Goal: Task Accomplishment & Management: Use online tool/utility

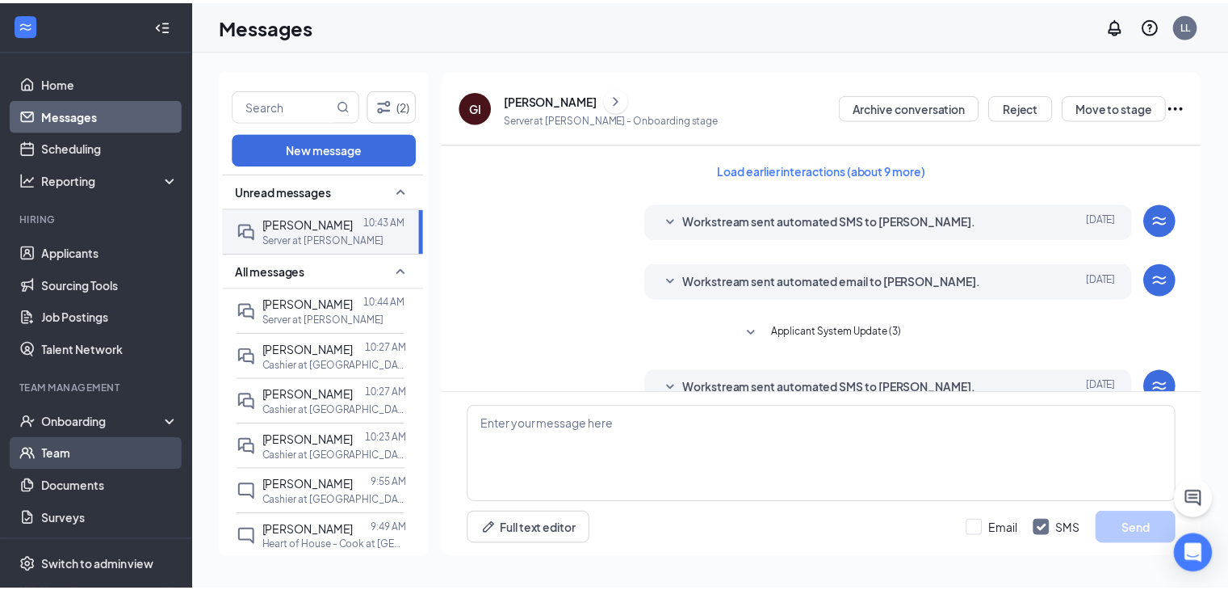
scroll to position [422, 0]
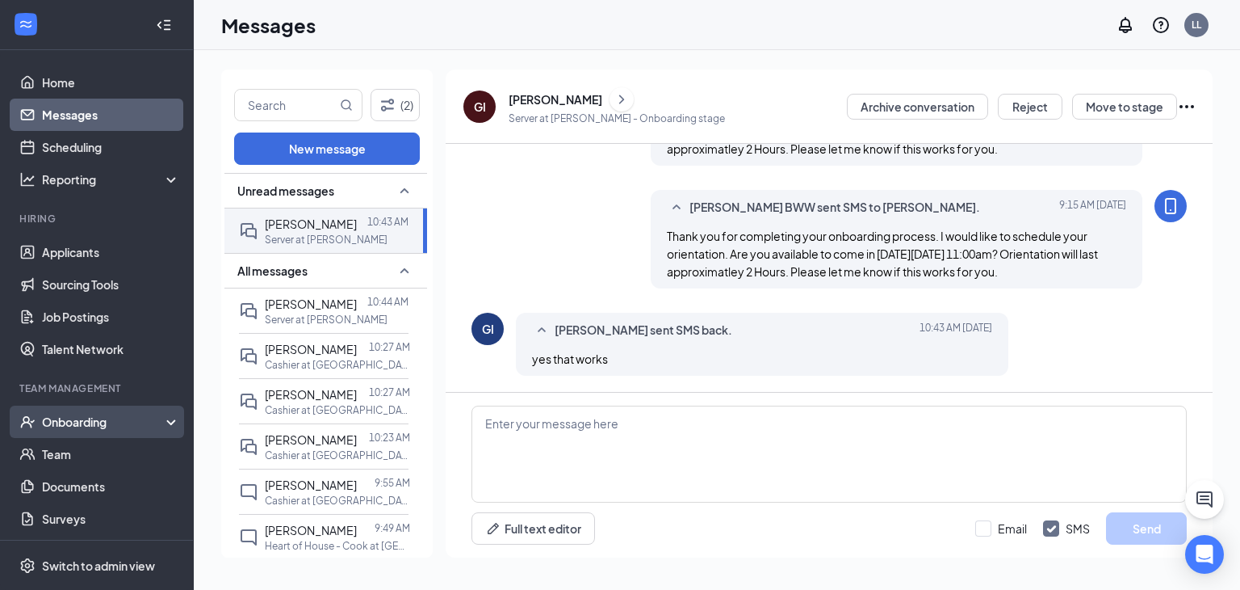
click at [167, 418] on div "Onboarding" at bounding box center [97, 421] width 194 height 32
click at [90, 453] on link "Overview" at bounding box center [111, 454] width 138 height 32
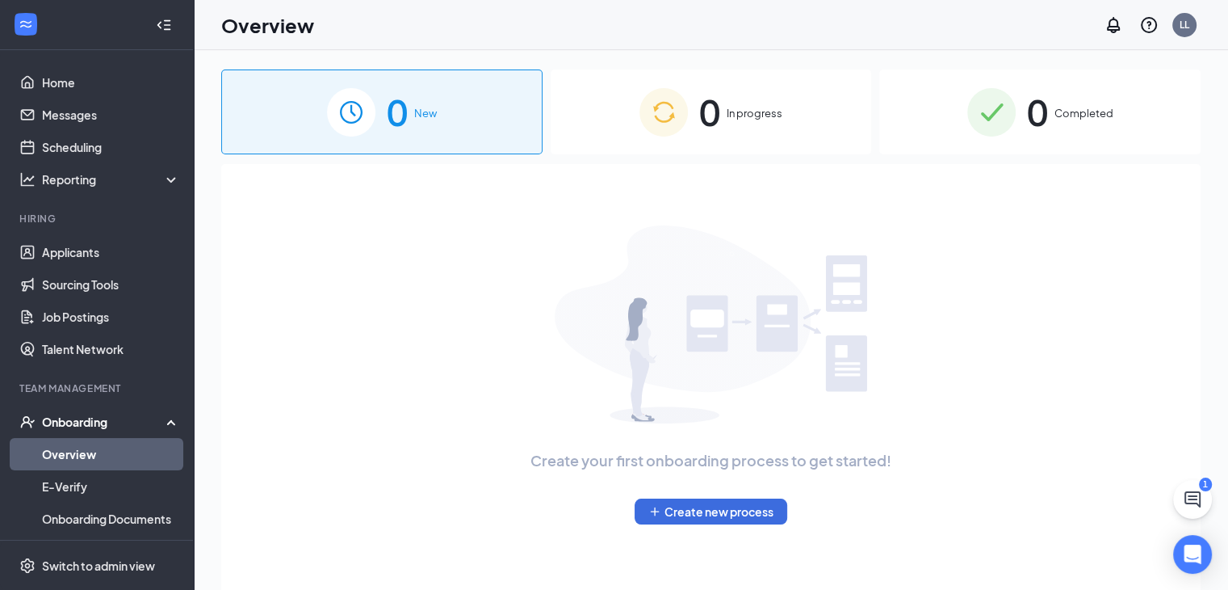
click at [1043, 117] on span "0" at bounding box center [1037, 112] width 21 height 56
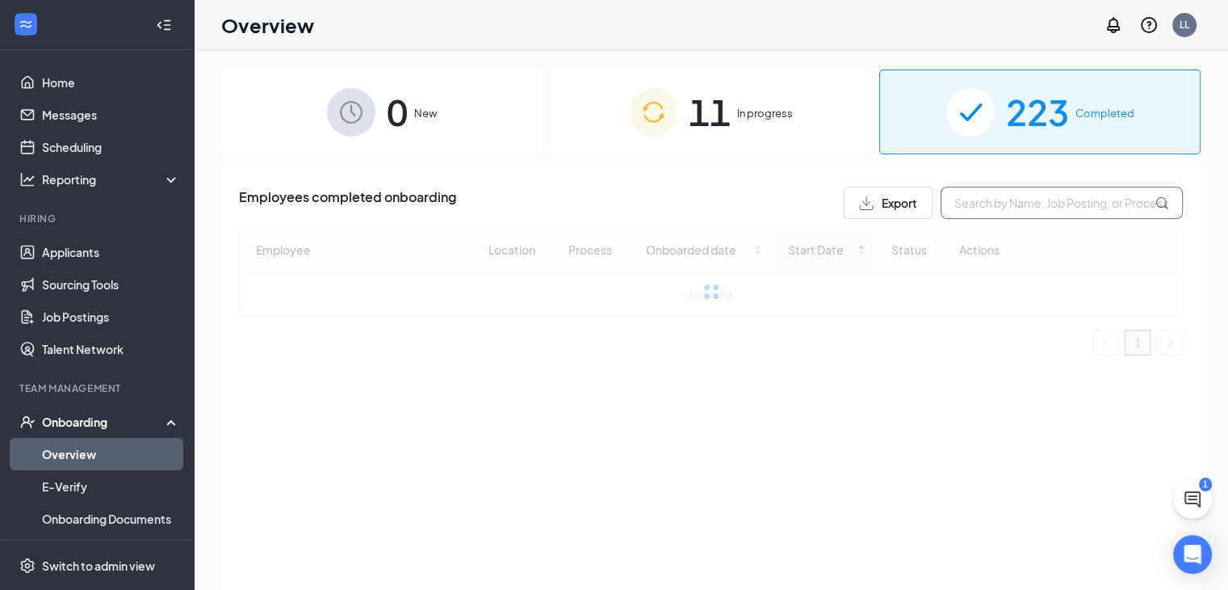
click at [1009, 204] on input "text" at bounding box center [1062, 203] width 242 height 32
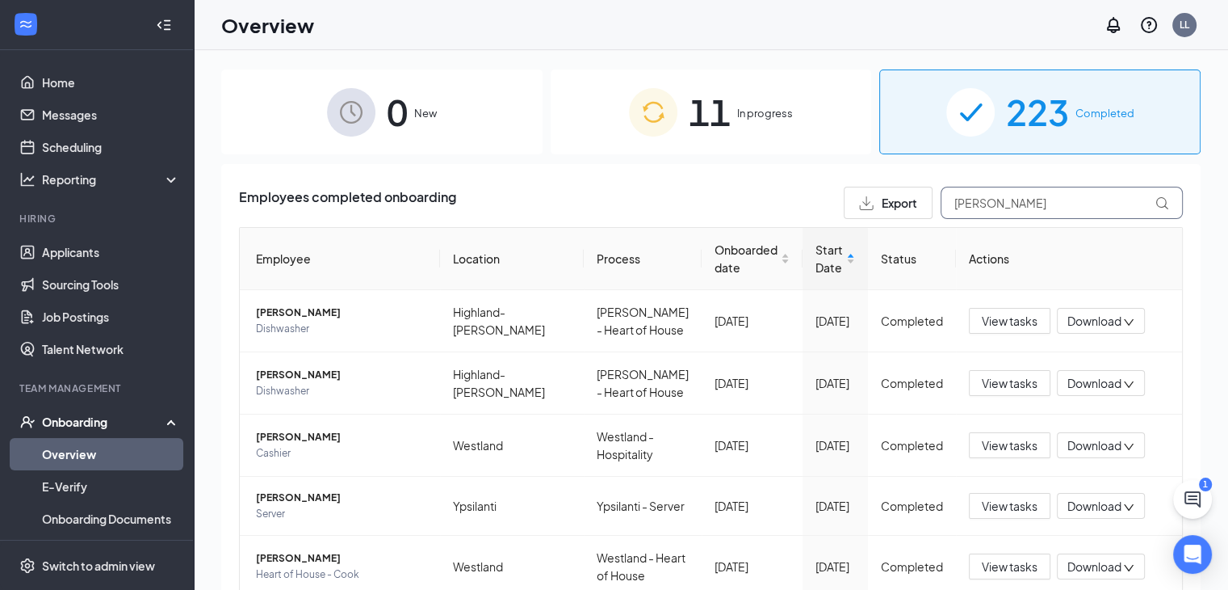
type input "[PERSON_NAME]"
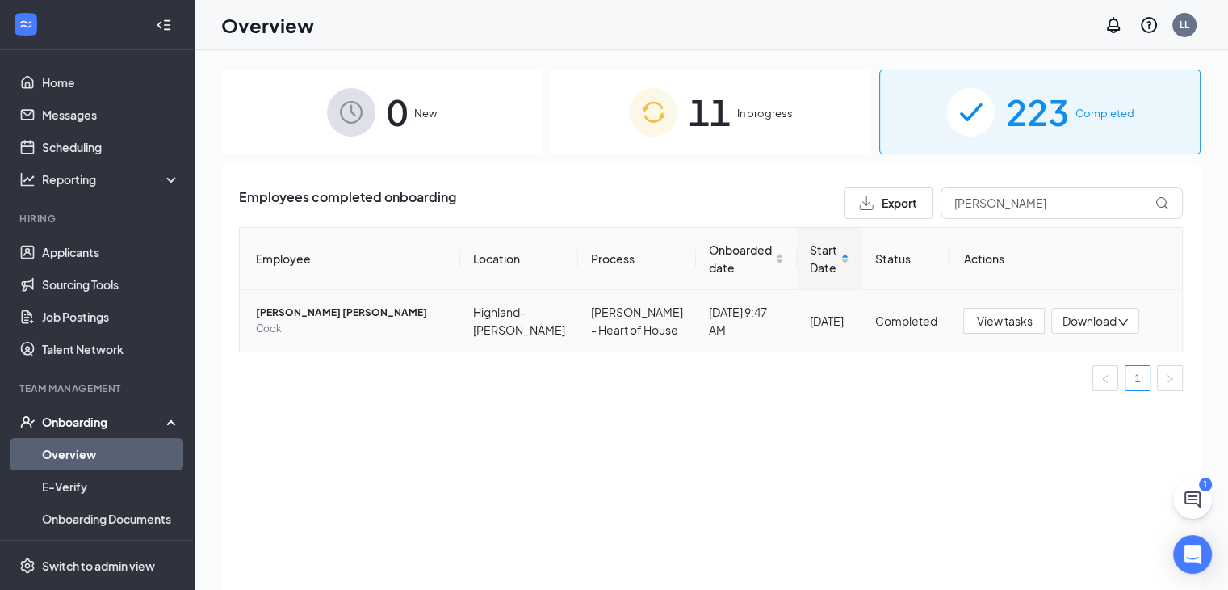
click at [1001, 344] on td "View tasks Download" at bounding box center [1067, 320] width 232 height 61
click at [1003, 327] on span "View tasks" at bounding box center [1004, 321] width 56 height 18
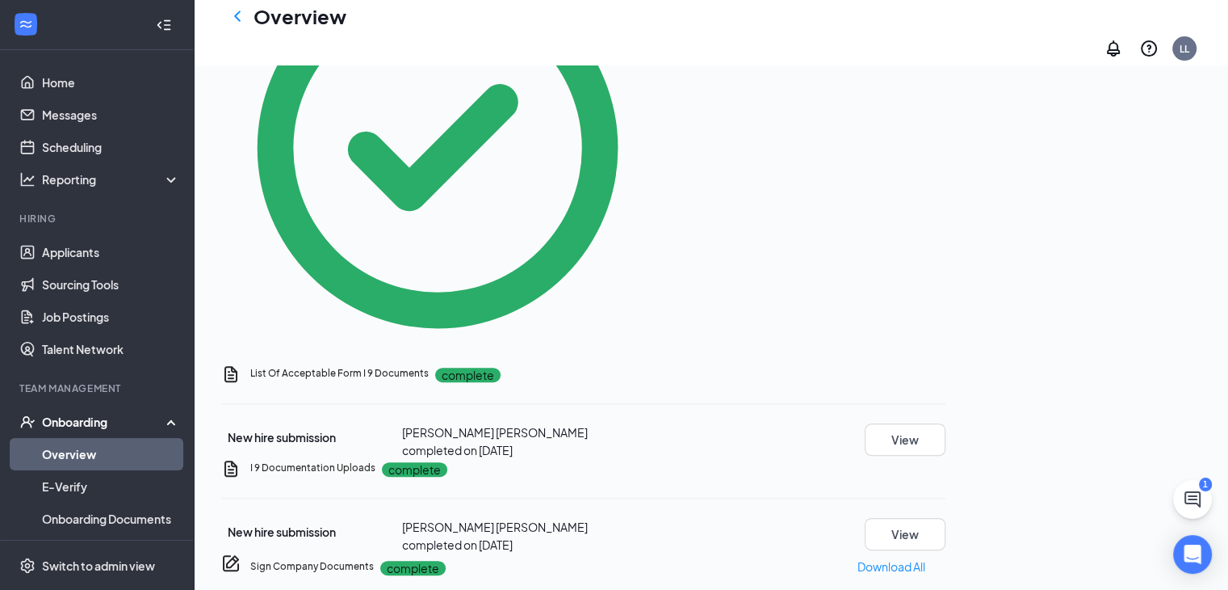
scroll to position [487, 0]
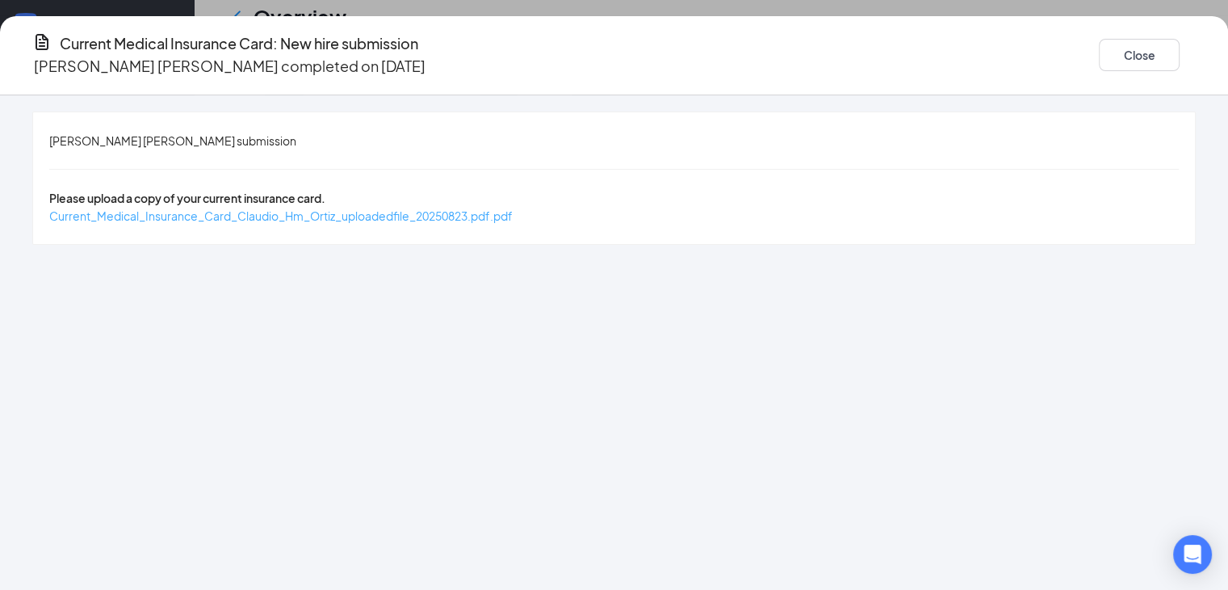
click at [468, 208] on span "Current_Medical_Insurance_Card_Claudio_Hm_Ortiz_uploadedfile_20250823.pdf.pdf" at bounding box center [281, 215] width 464 height 15
click at [1127, 54] on button "Close" at bounding box center [1139, 55] width 81 height 32
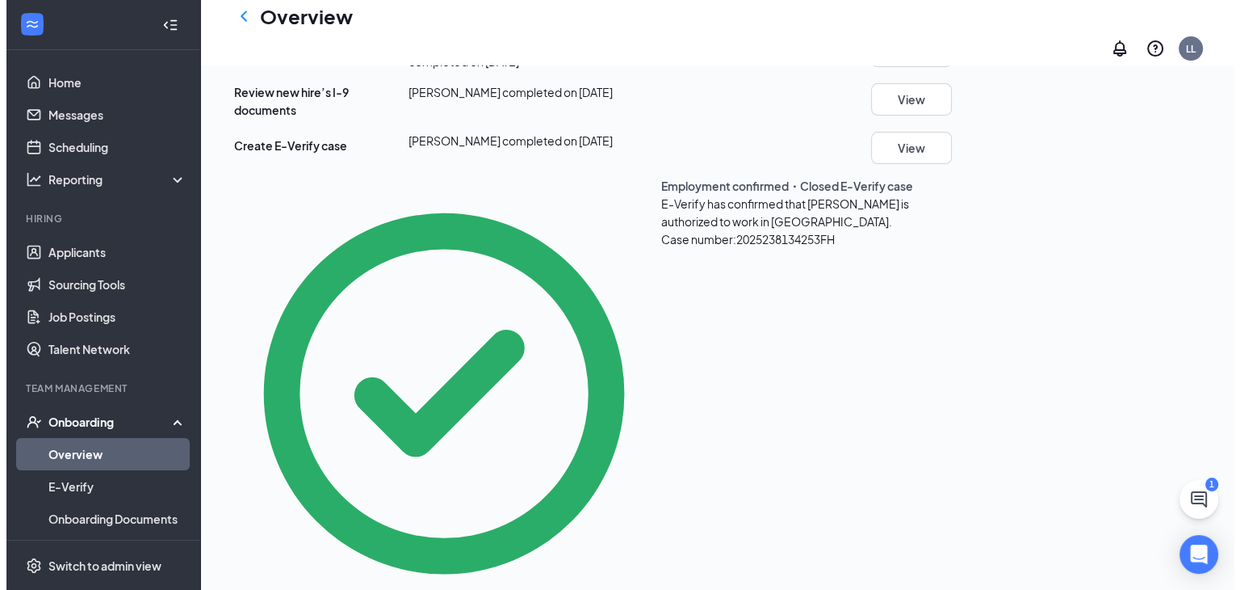
scroll to position [0, 0]
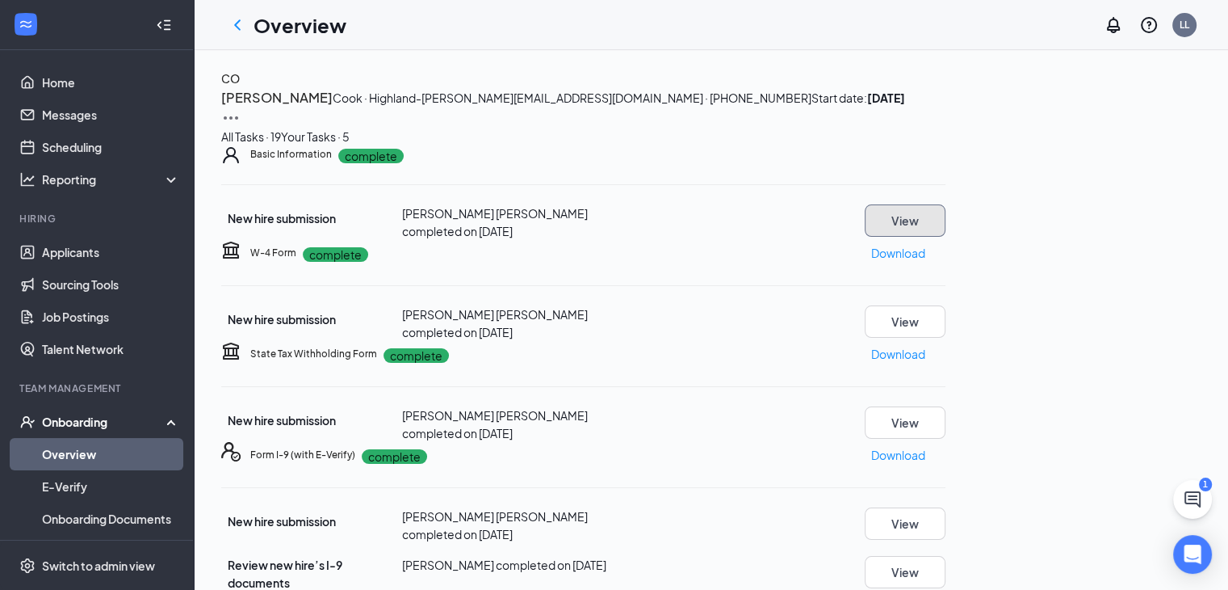
click at [946, 237] on button "View" at bounding box center [905, 220] width 81 height 32
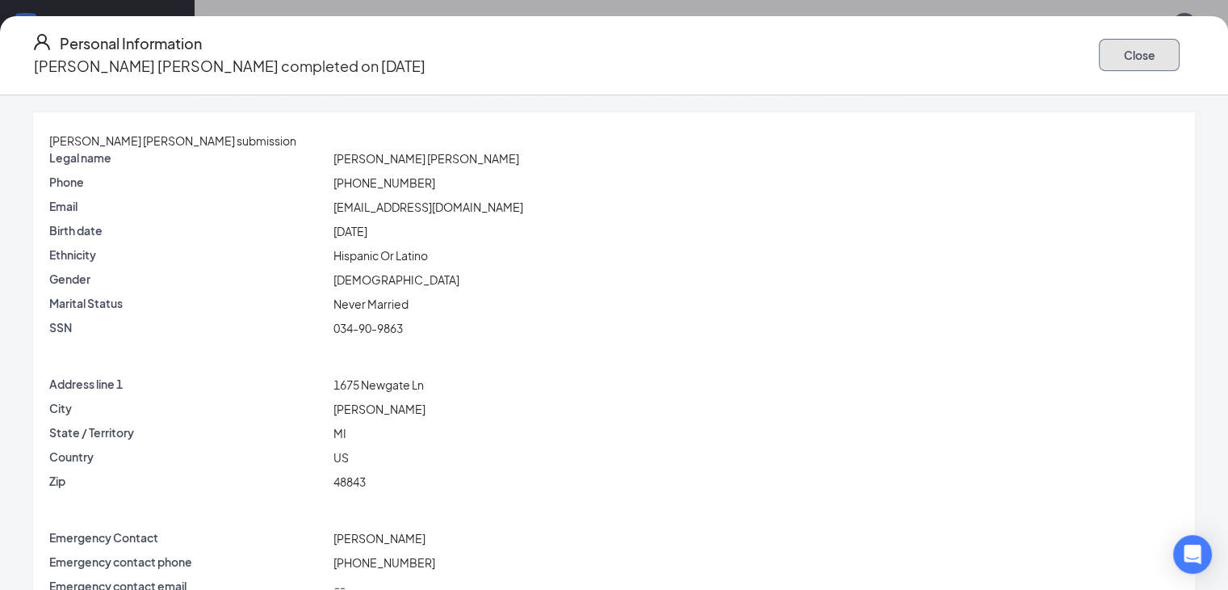
click at [1107, 56] on button "Close" at bounding box center [1139, 55] width 81 height 32
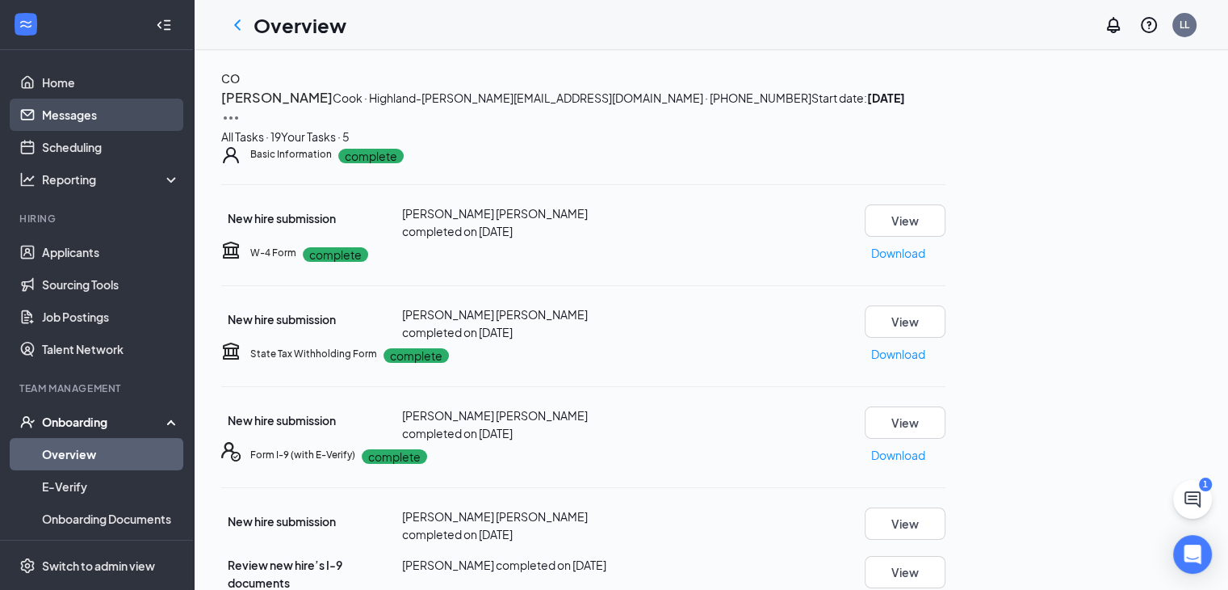
click at [62, 118] on link "Messages" at bounding box center [111, 115] width 138 height 32
